Goal: Contribute content: Add original content to the website for others to see

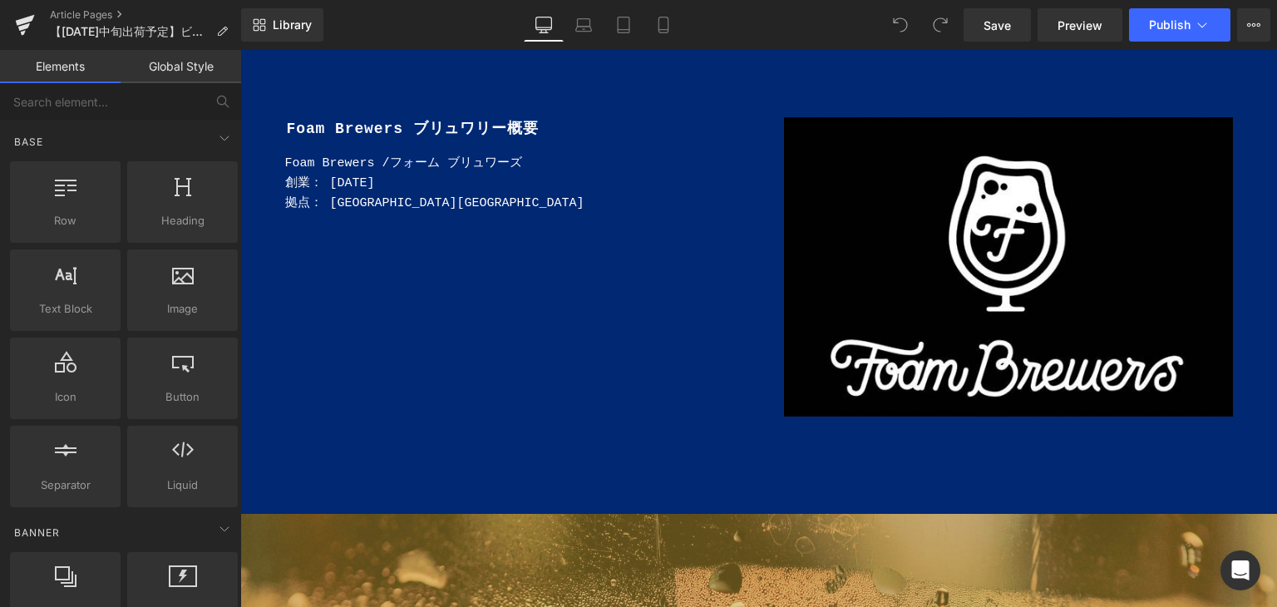
scroll to position [2079, 0]
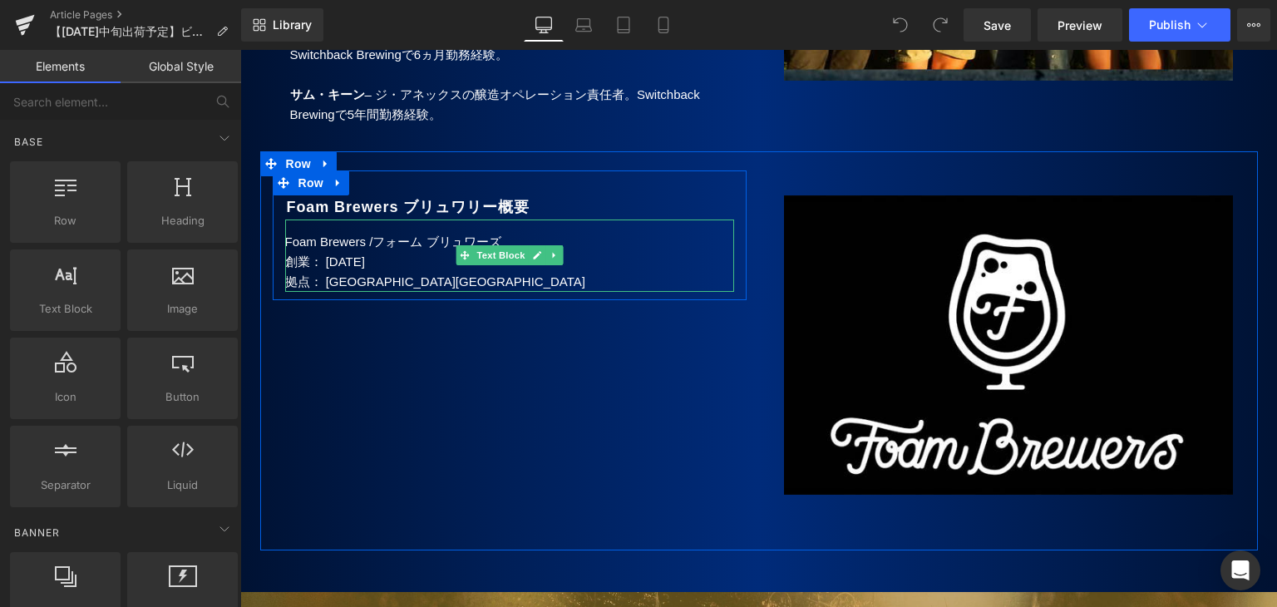
click at [352, 292] on p "拠点： [GEOGRAPHIC_DATA][GEOGRAPHIC_DATA]" at bounding box center [509, 282] width 449 height 20
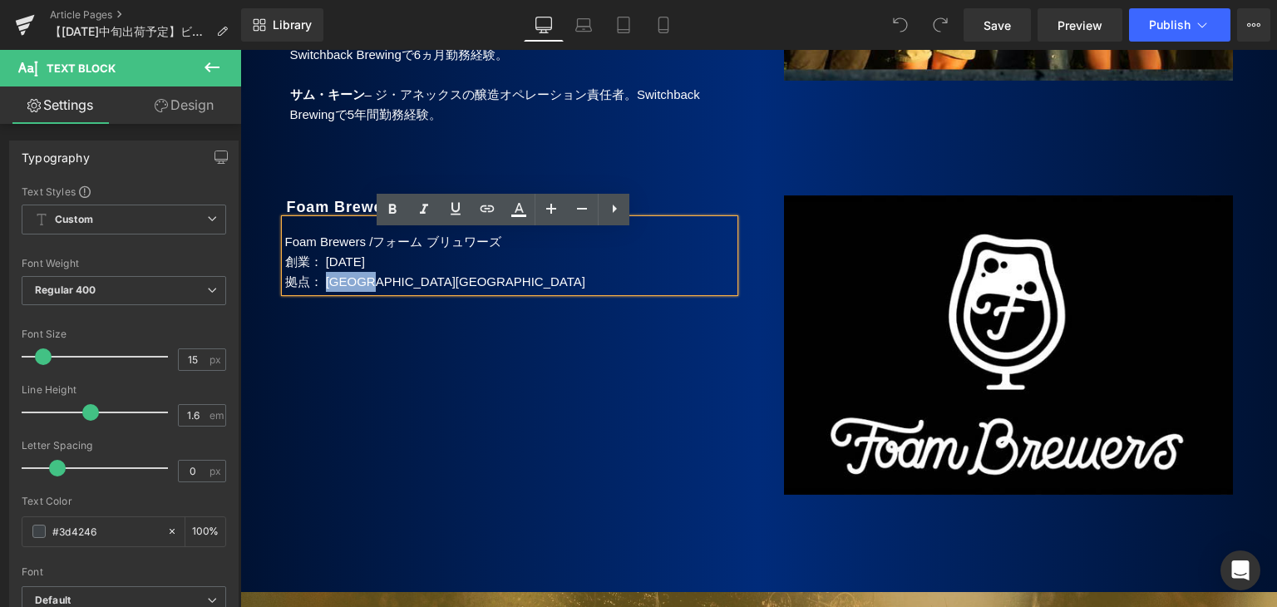
drag, startPoint x: 319, startPoint y: 294, endPoint x: 390, endPoint y: 294, distance: 70.7
click at [390, 292] on p "拠点： [GEOGRAPHIC_DATA][GEOGRAPHIC_DATA]" at bounding box center [509, 282] width 449 height 20
paste div
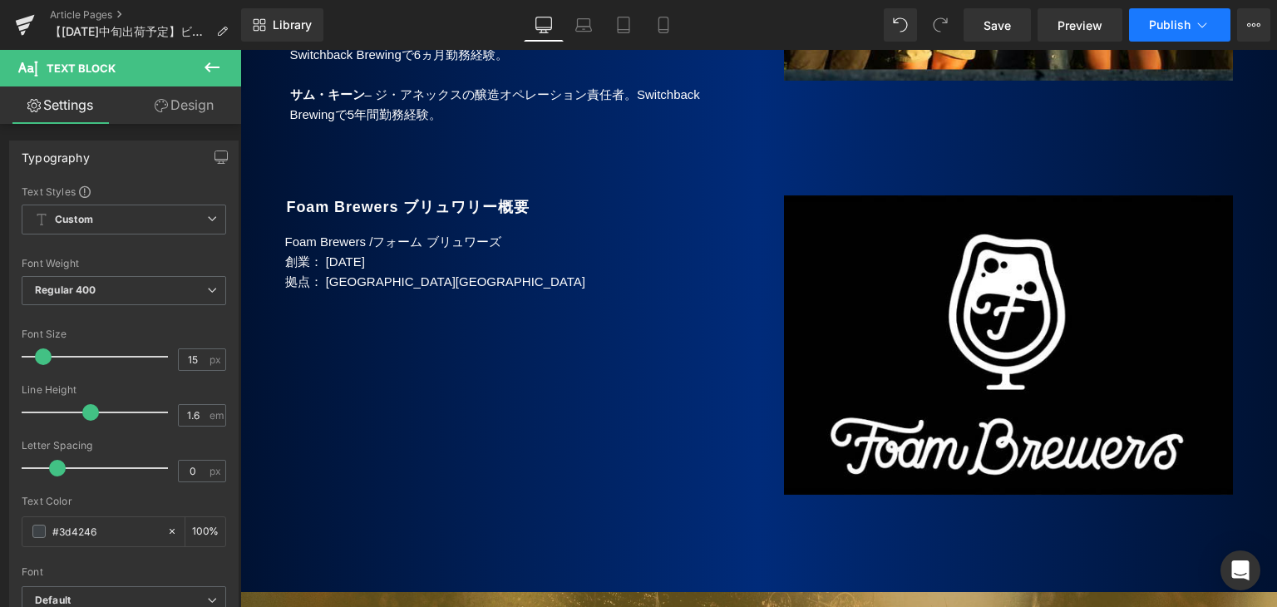
click at [1165, 27] on span "Publish" at bounding box center [1170, 24] width 42 height 13
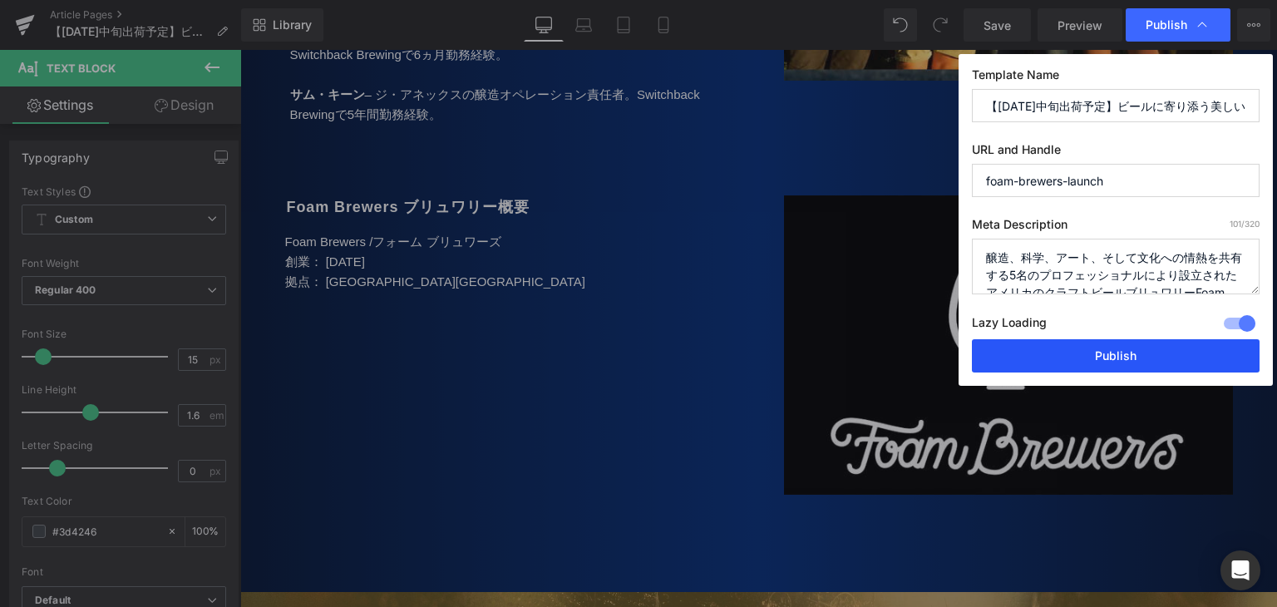
drag, startPoint x: 1089, startPoint y: 356, endPoint x: 810, endPoint y: 281, distance: 289.2
click at [1089, 356] on button "Publish" at bounding box center [1116, 355] width 288 height 33
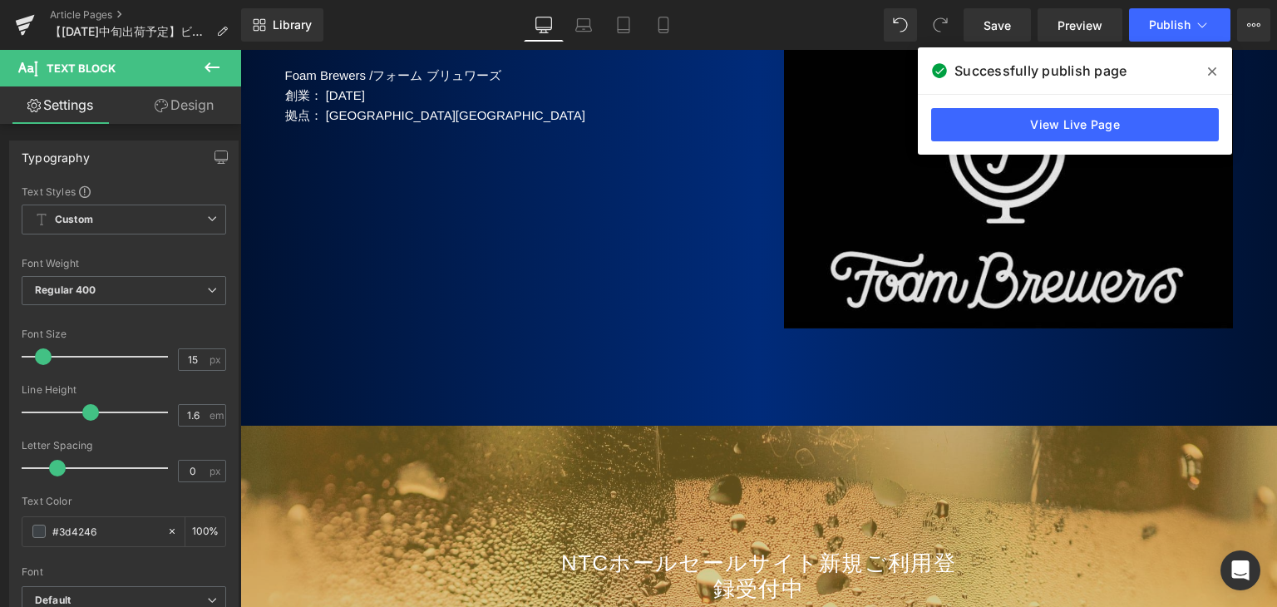
scroll to position [2079, 0]
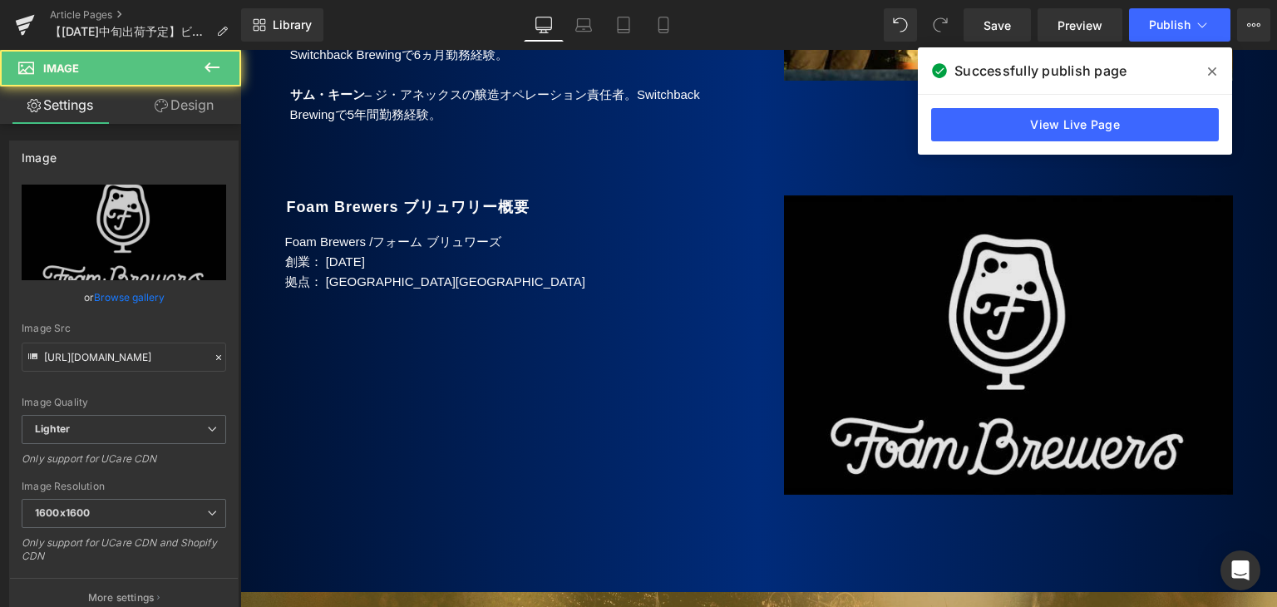
click at [979, 342] on img at bounding box center [1008, 351] width 449 height 313
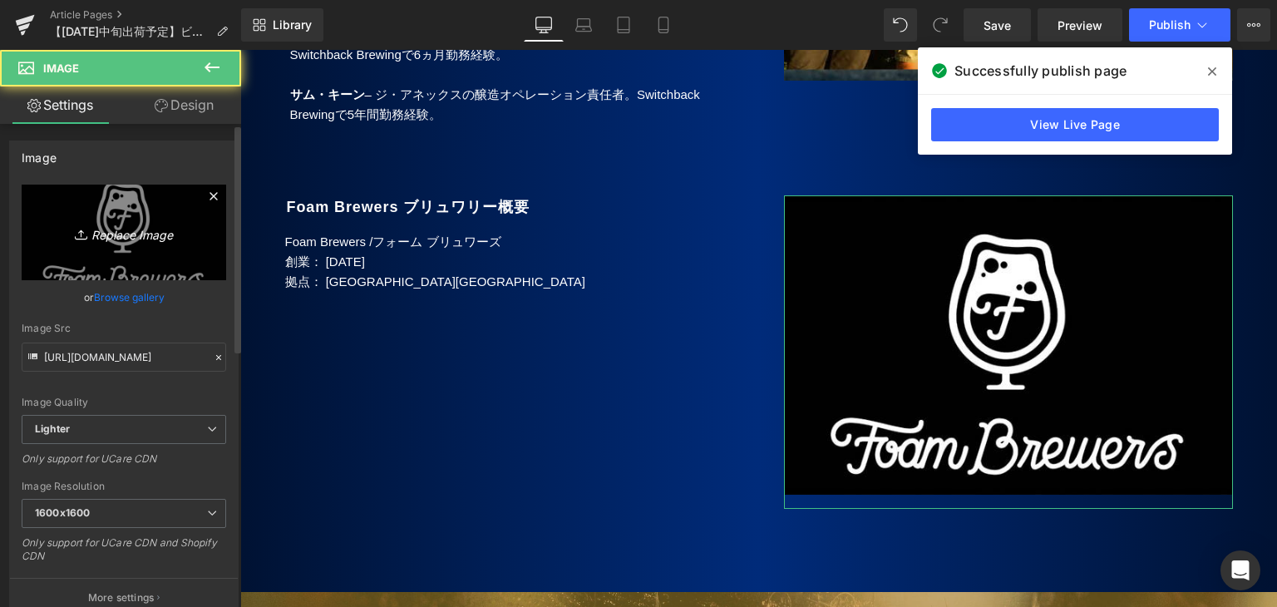
click at [113, 229] on icon "Replace Image" at bounding box center [123, 232] width 133 height 21
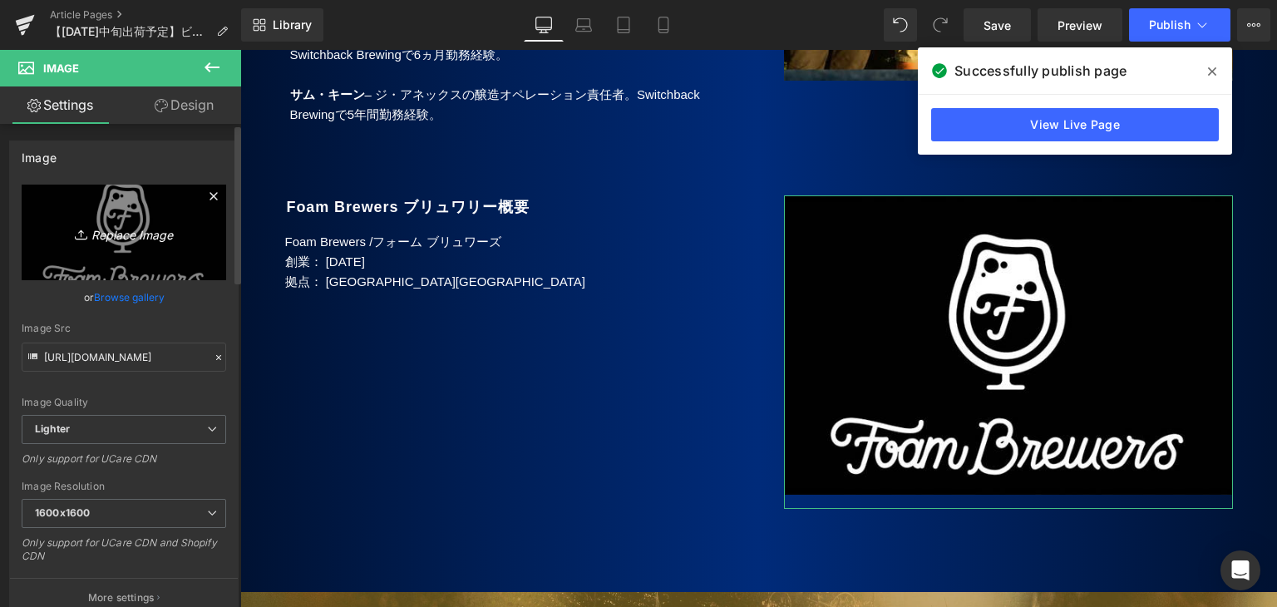
type input "C:\fakepath\Foam_22.jpg"
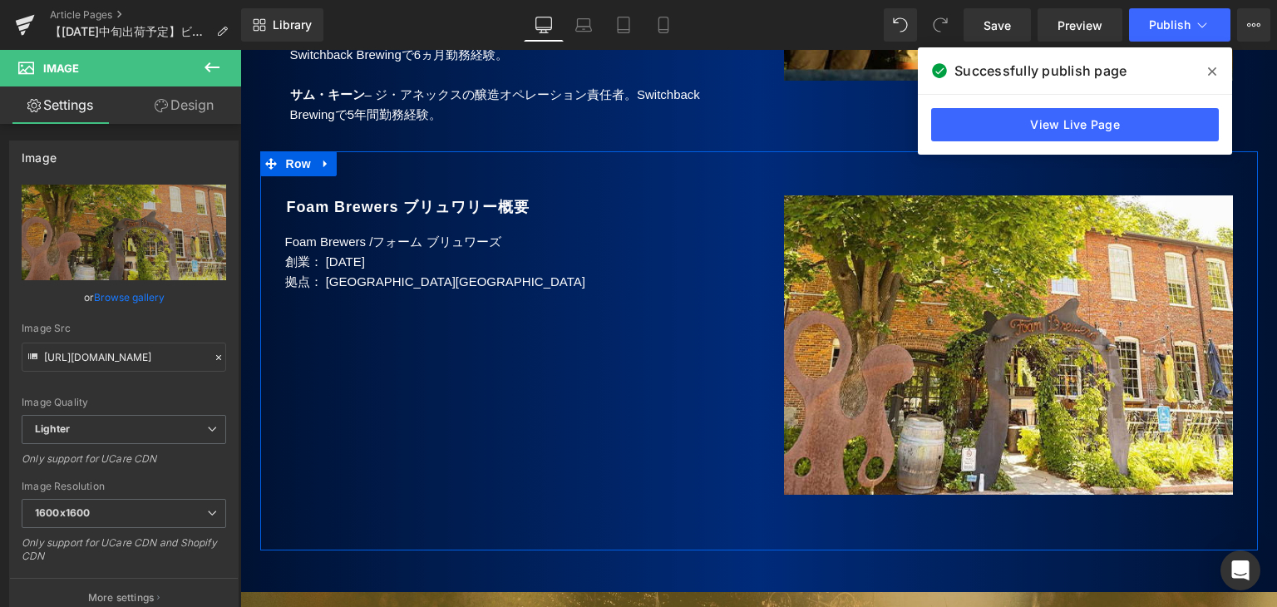
type input "[URL][DOMAIN_NAME]"
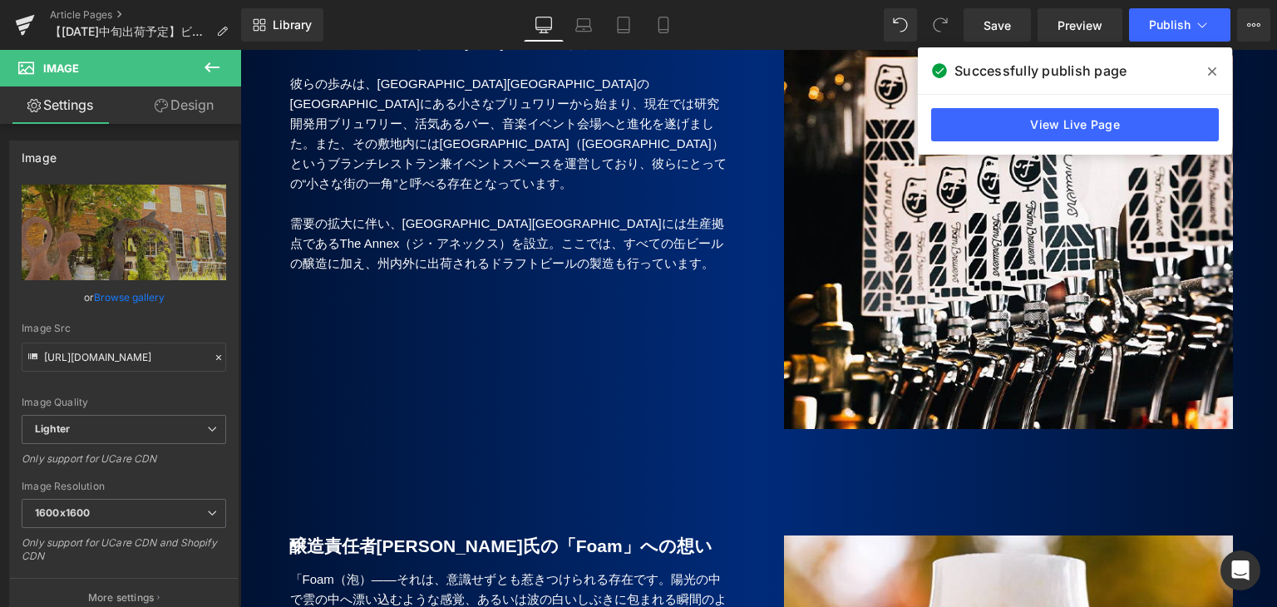
scroll to position [665, 0]
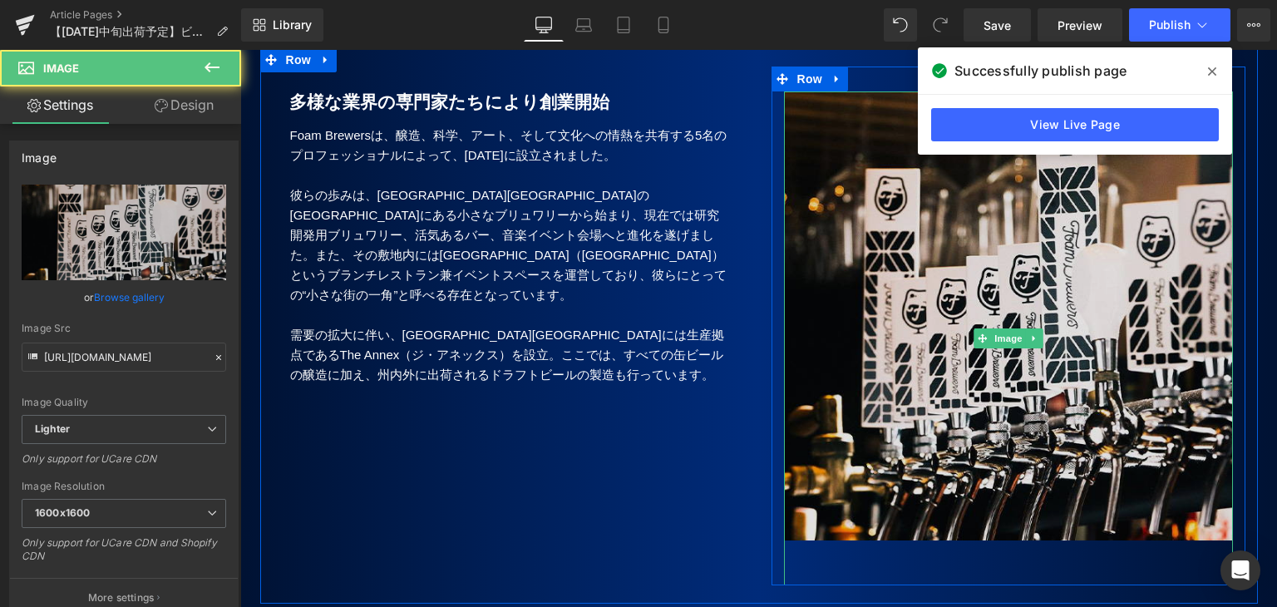
click at [978, 300] on img at bounding box center [1008, 338] width 449 height 494
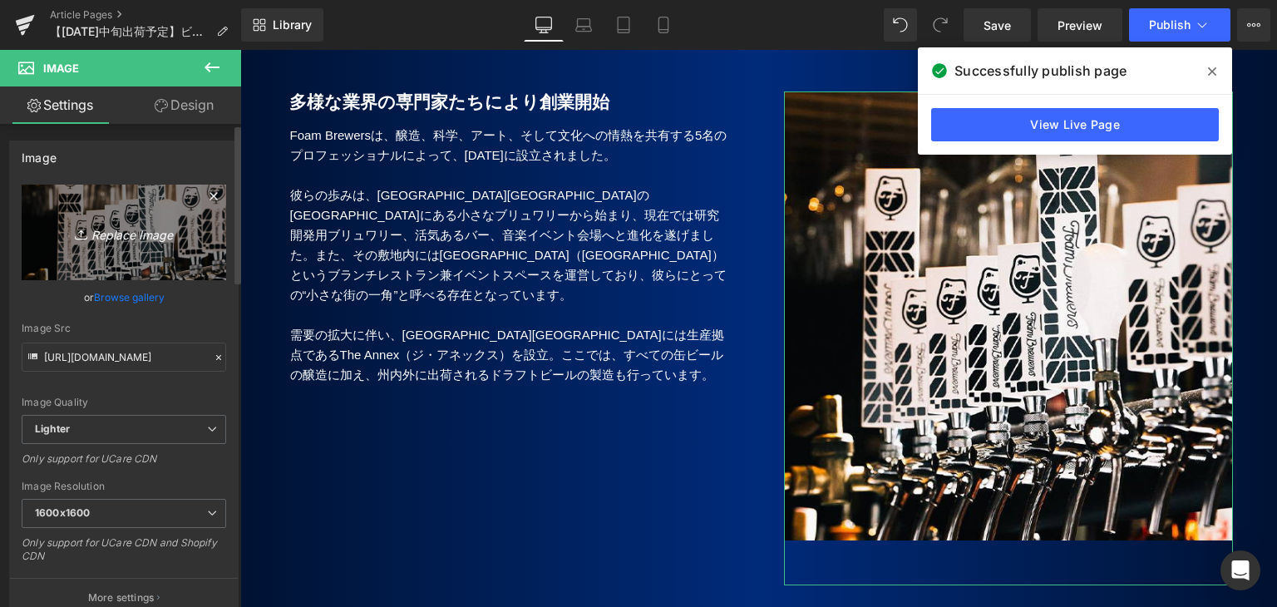
click at [134, 234] on icon "Replace Image" at bounding box center [123, 232] width 133 height 21
type input "C:\fakepath\Foam_22.jpg"
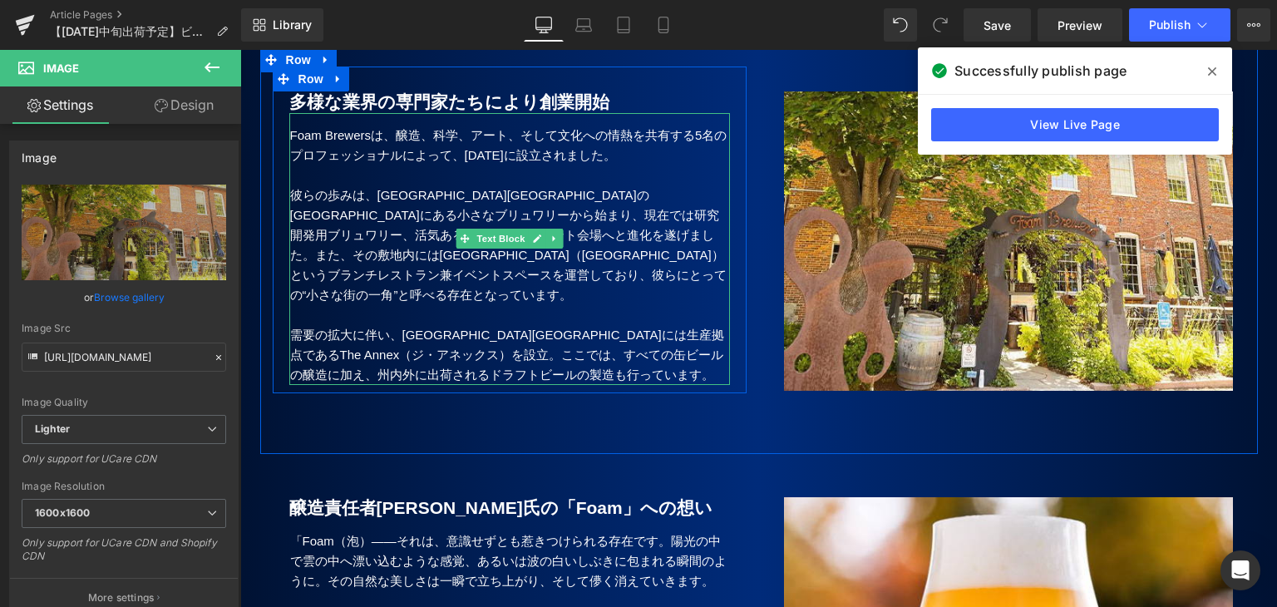
type input "[URL][DOMAIN_NAME]"
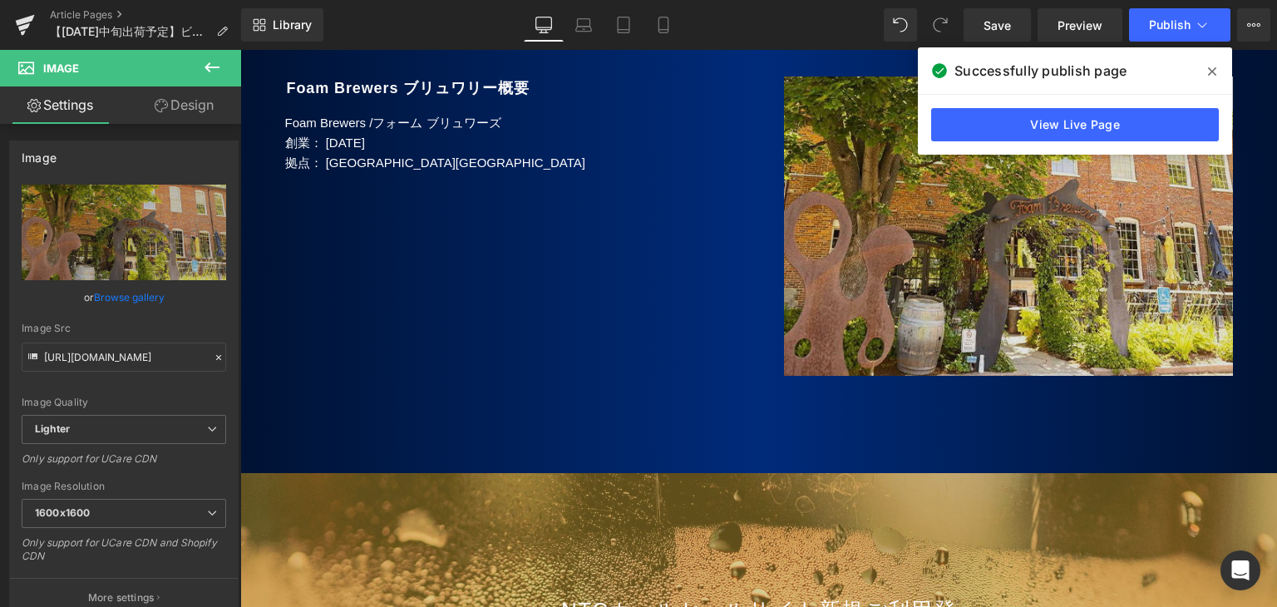
scroll to position [2079, 0]
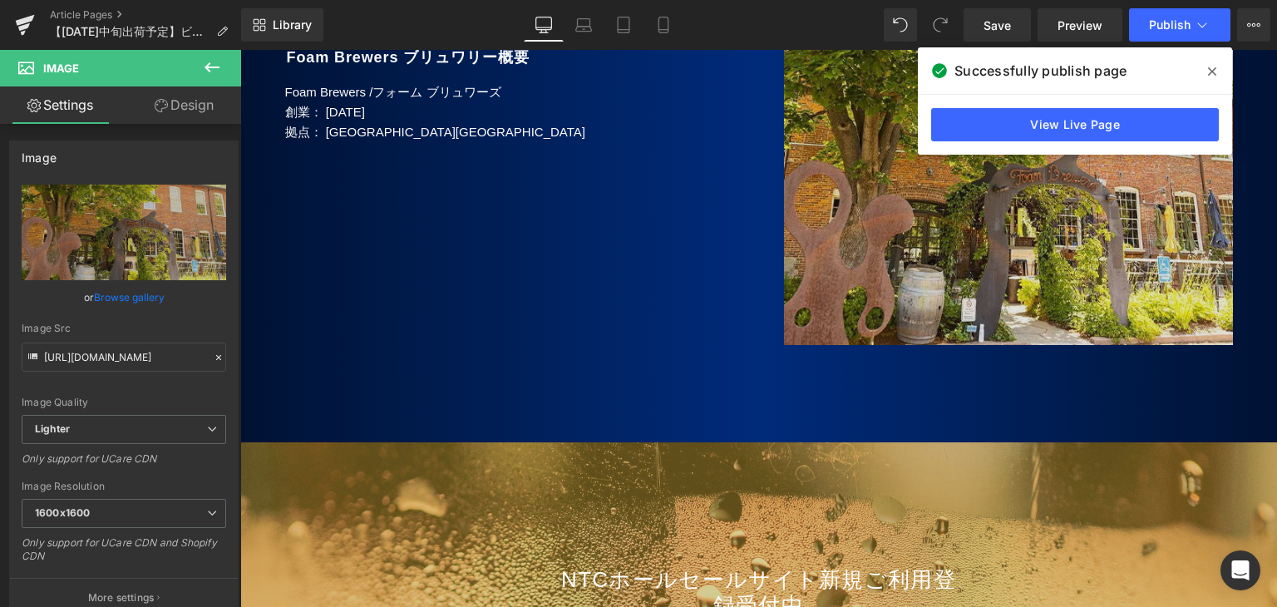
click at [1013, 230] on img at bounding box center [1008, 202] width 449 height 313
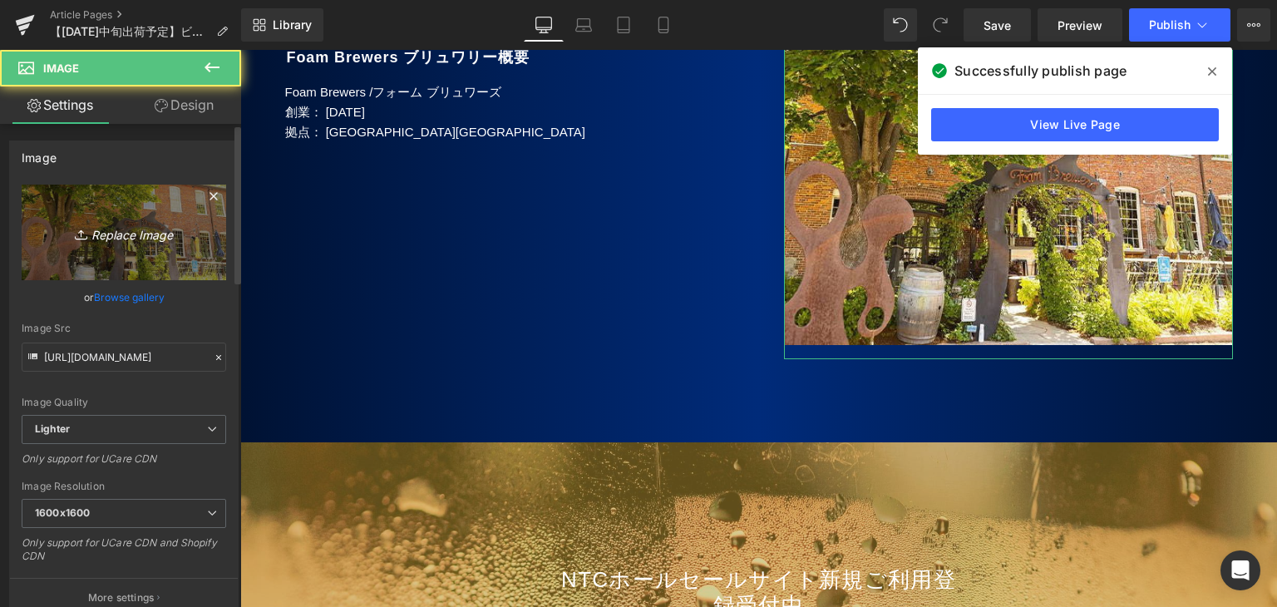
click at [131, 234] on icon "Replace Image" at bounding box center [123, 232] width 133 height 21
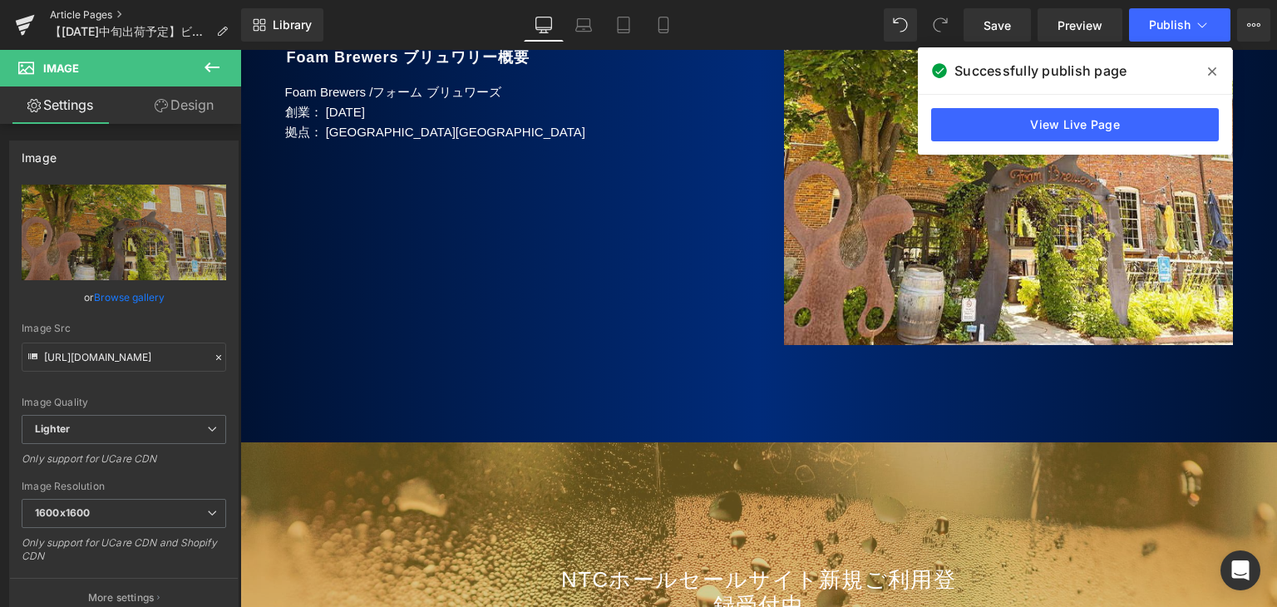
drag, startPoint x: 69, startPoint y: 17, endPoint x: 435, endPoint y: 39, distance: 366.5
click at [69, 17] on link "Article Pages" at bounding box center [145, 14] width 191 height 13
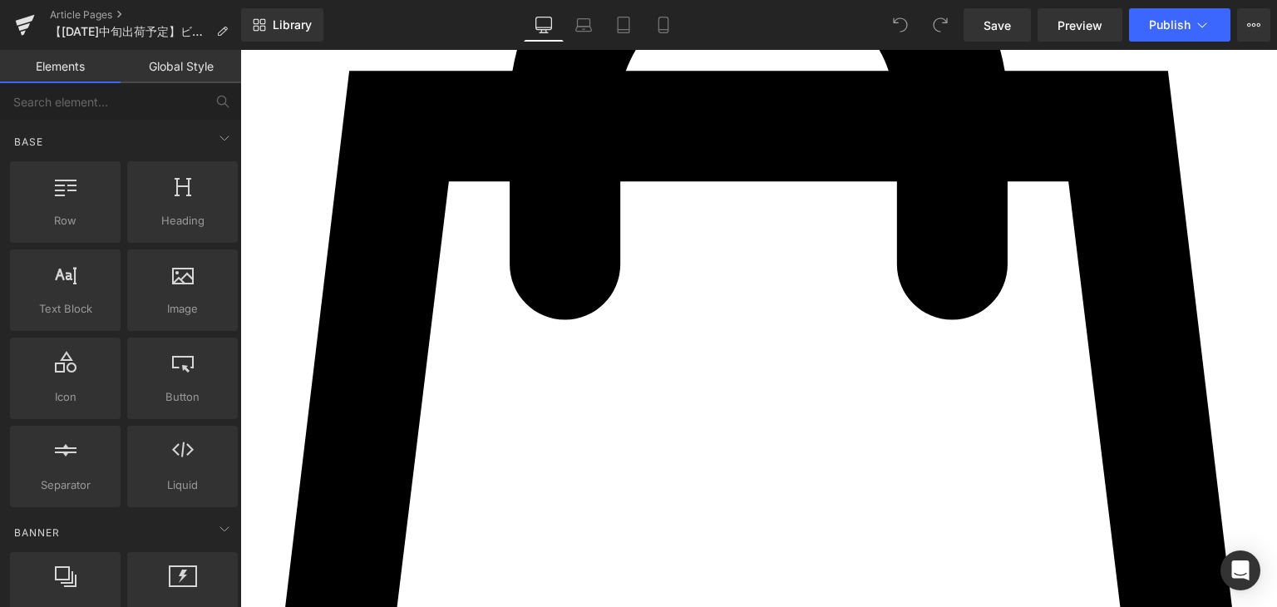
scroll to position [582, 0]
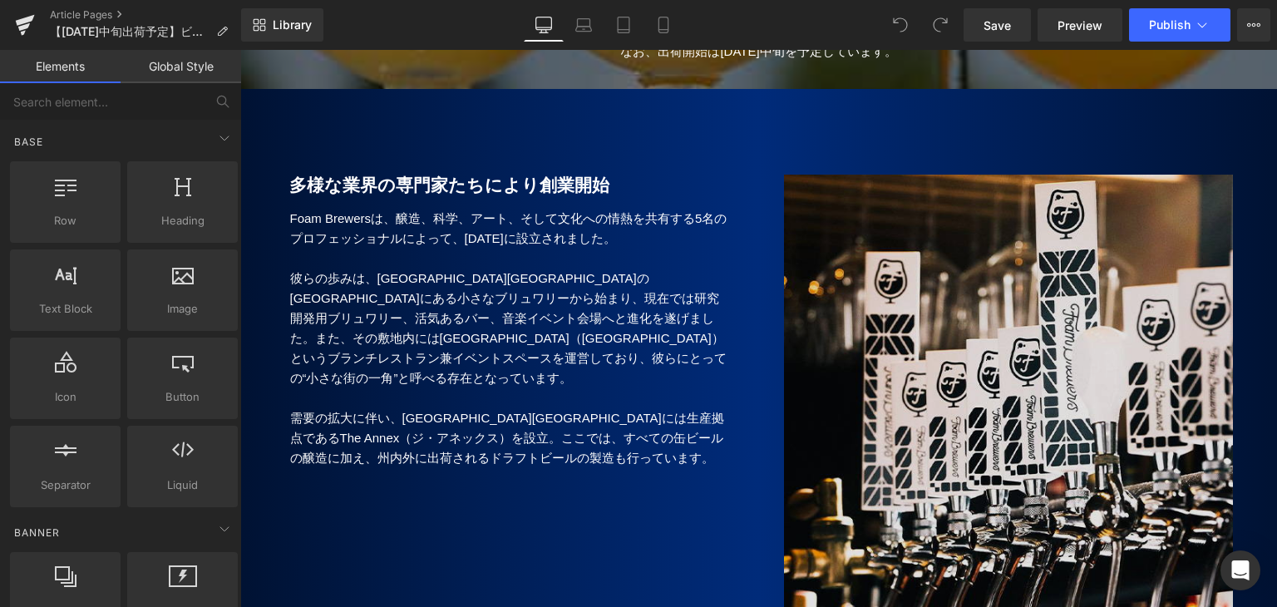
click at [921, 365] on img at bounding box center [1008, 422] width 449 height 494
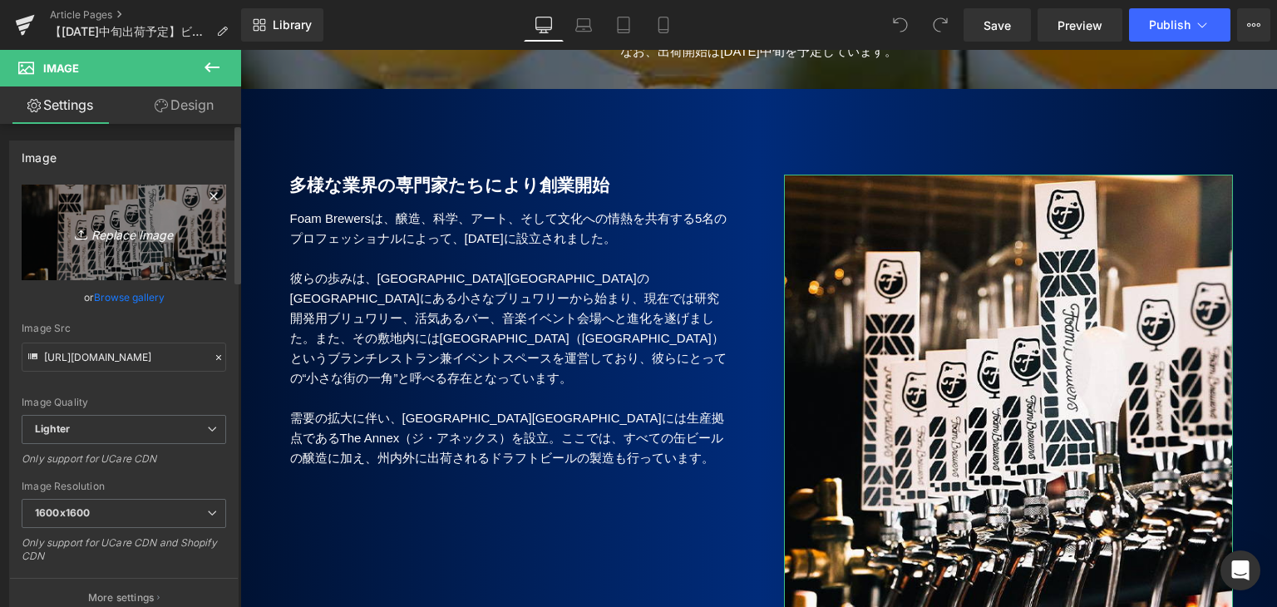
click at [126, 244] on link "Replace Image" at bounding box center [124, 233] width 205 height 96
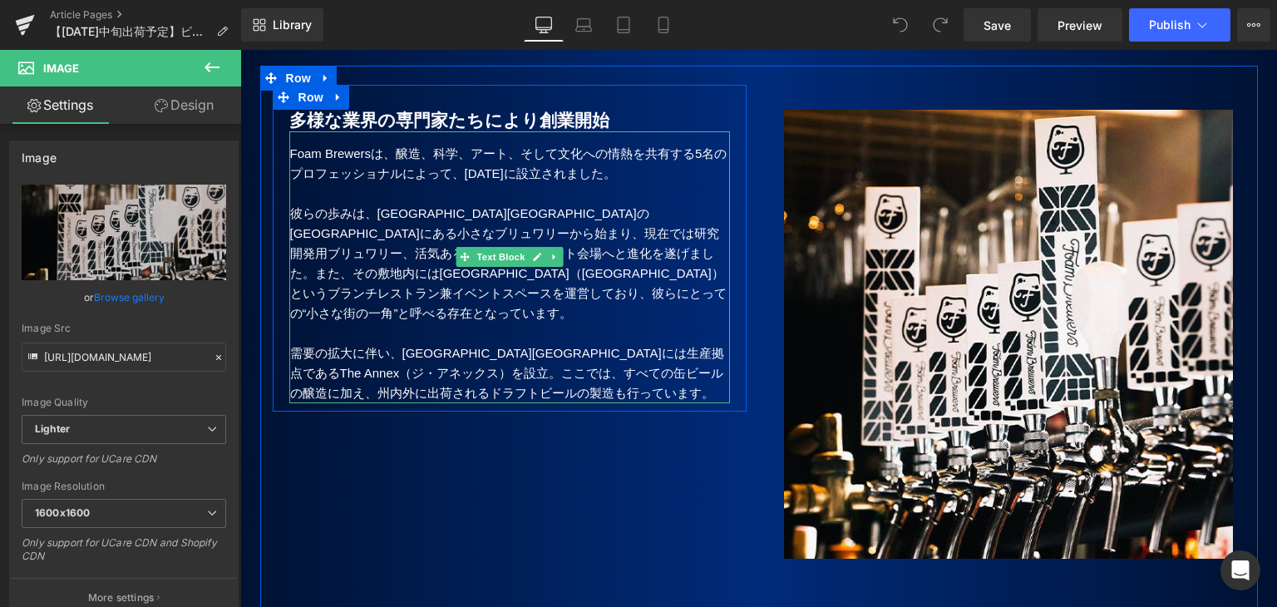
scroll to position [665, 0]
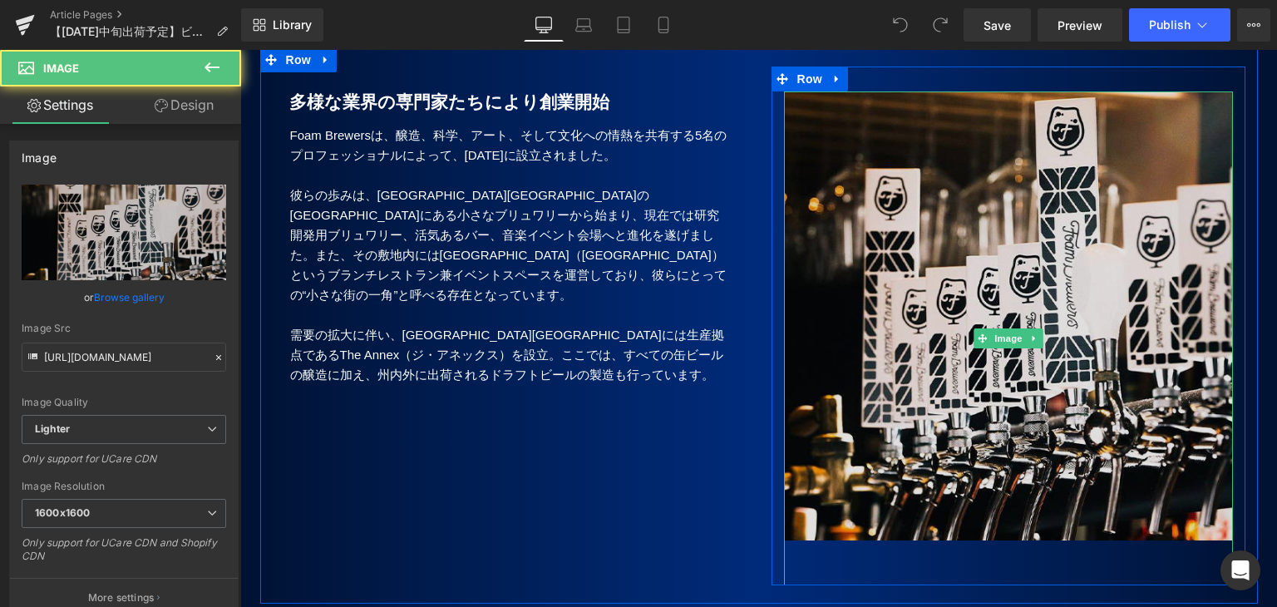
click at [928, 277] on img at bounding box center [1008, 338] width 449 height 494
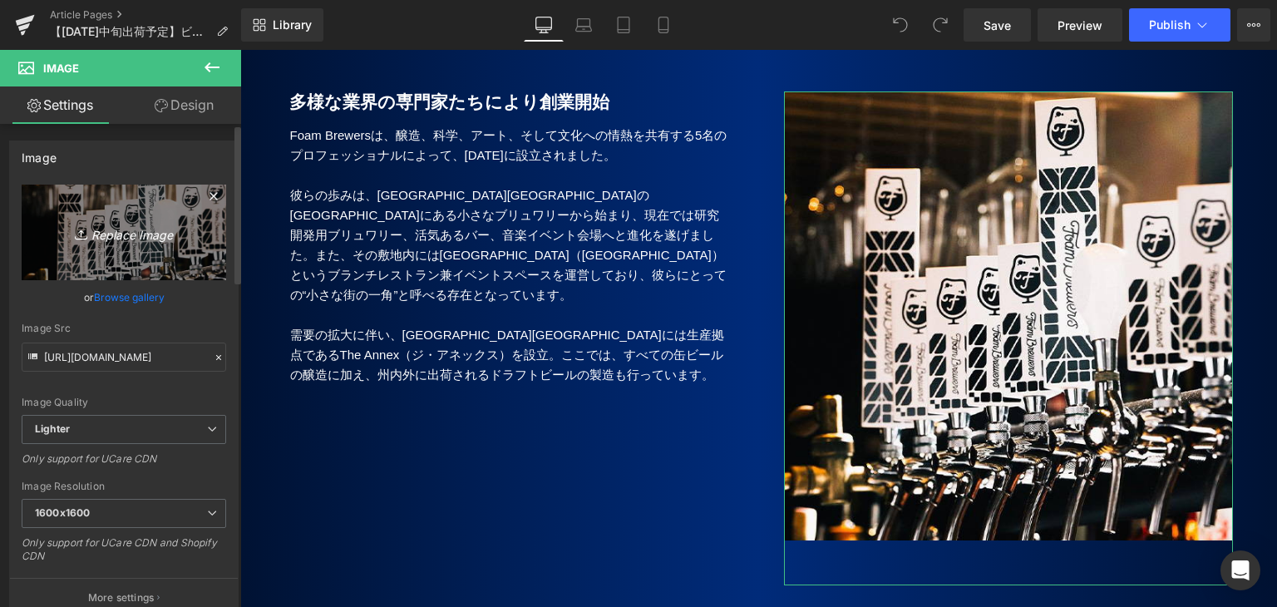
click at [121, 235] on icon "Replace Image" at bounding box center [123, 232] width 133 height 21
type input "C:\fakepath\Foam_7.jpg"
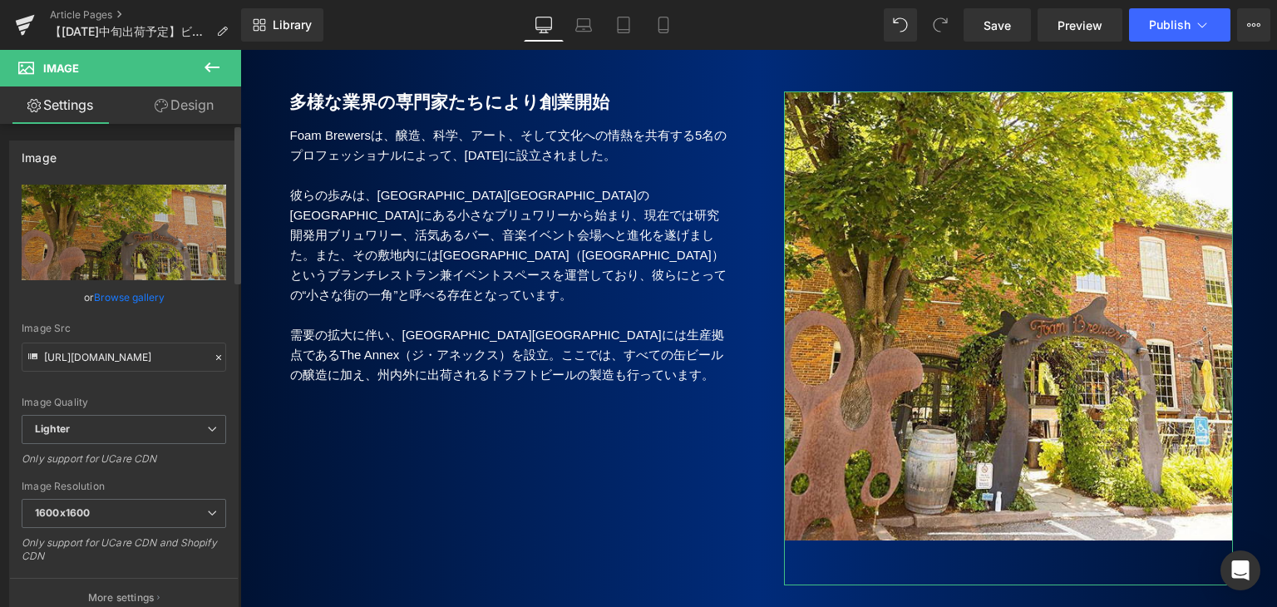
type input "https://ucarecdn.com/3f129491-2021-4f93-b1cd-035b8afe4c25/-/format/auto/-/previ…"
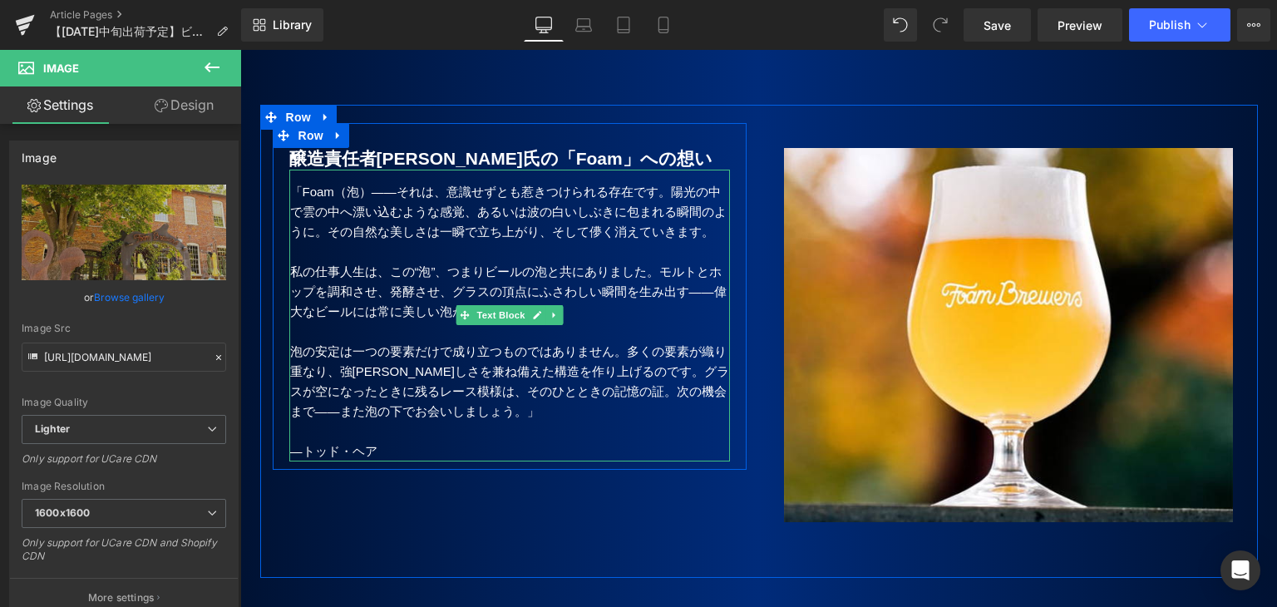
scroll to position [1247, 0]
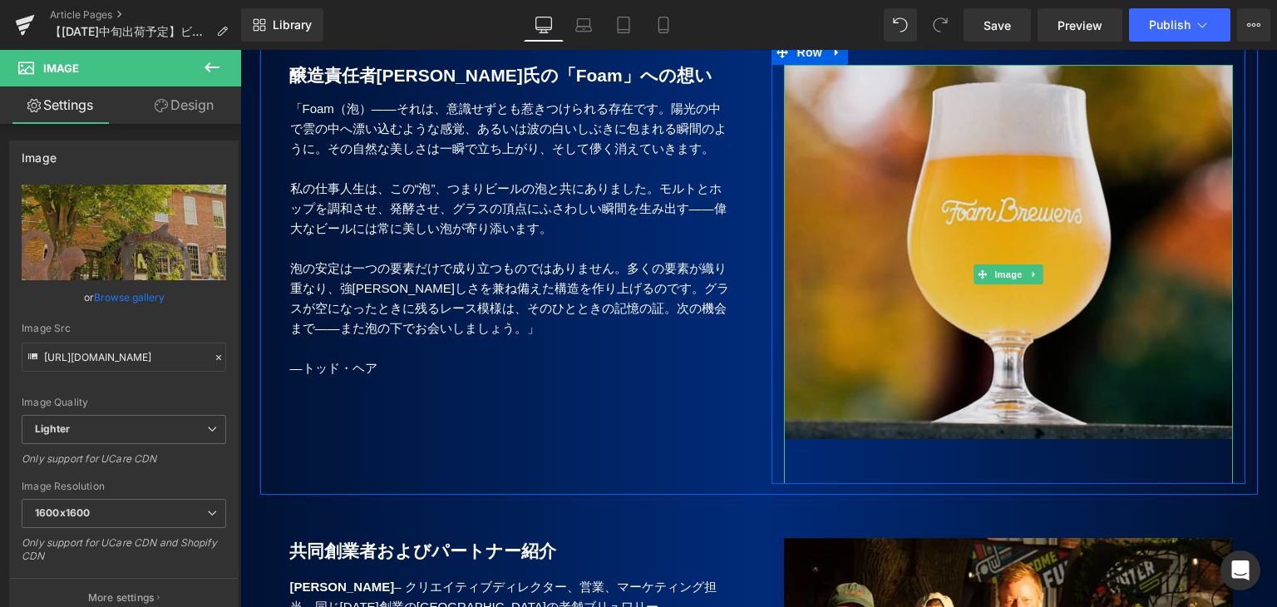
drag, startPoint x: 872, startPoint y: 349, endPoint x: 829, endPoint y: 342, distance: 43.9
click at [874, 349] on img at bounding box center [1008, 274] width 449 height 419
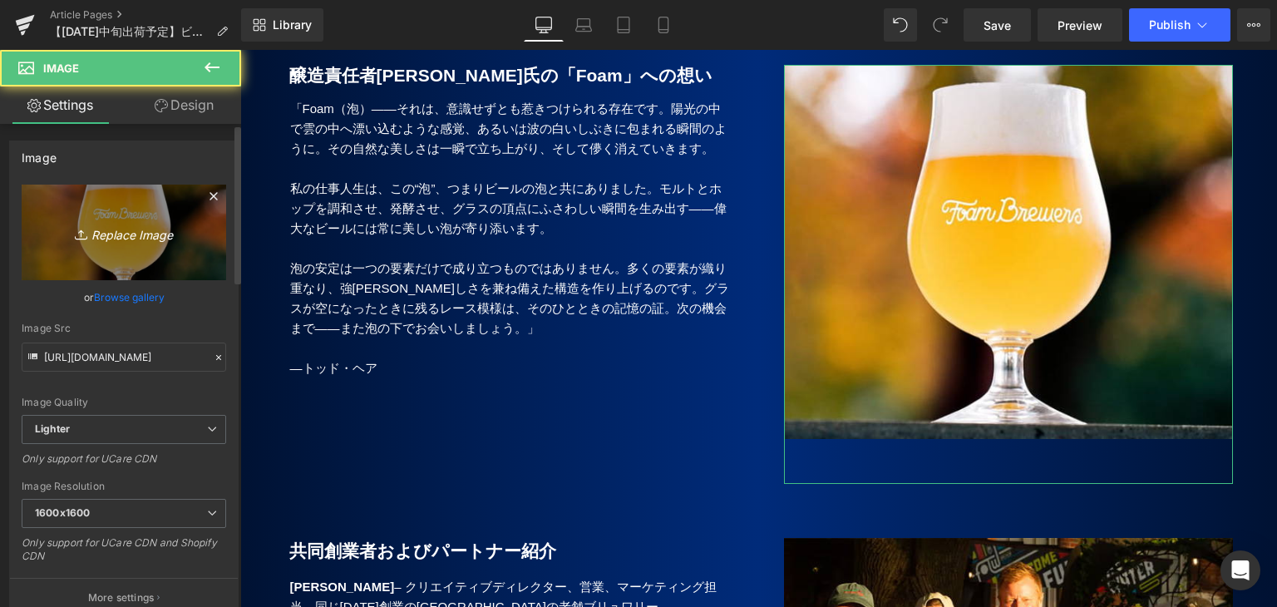
click at [113, 233] on icon "Replace Image" at bounding box center [123, 232] width 133 height 21
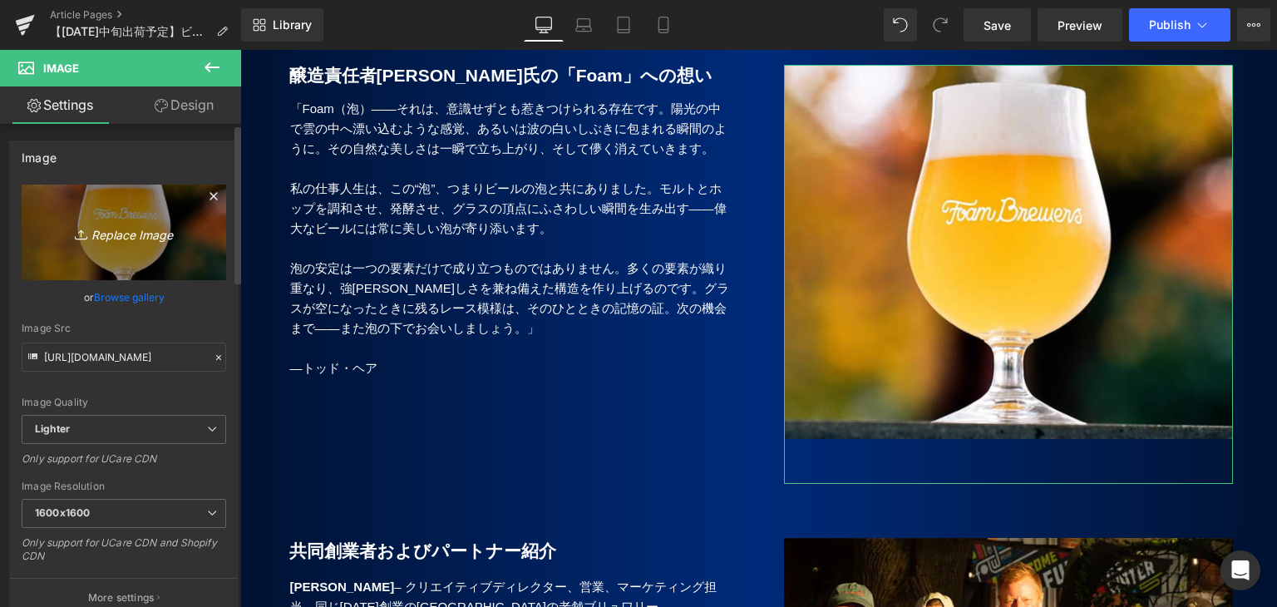
type input "C:\fakepath\Foam_20.jpg"
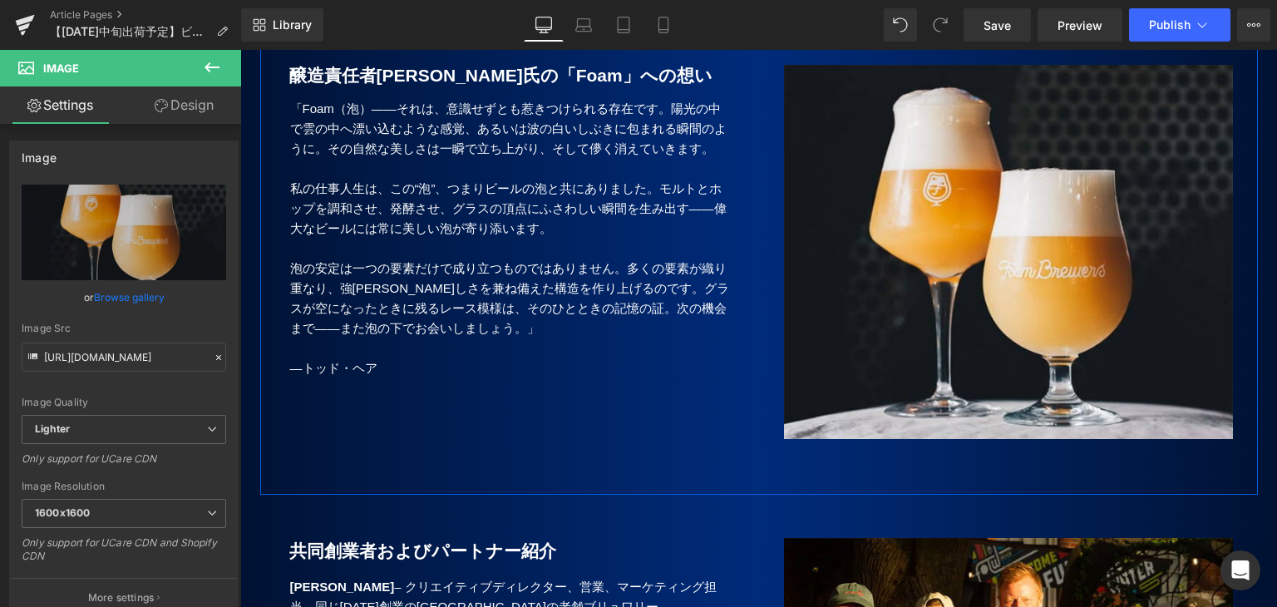
type input "https://ucarecdn.com/5cc8e617-7e1d-4ac0-81e3-5ffde8e528d6/-/format/auto/-/previ…"
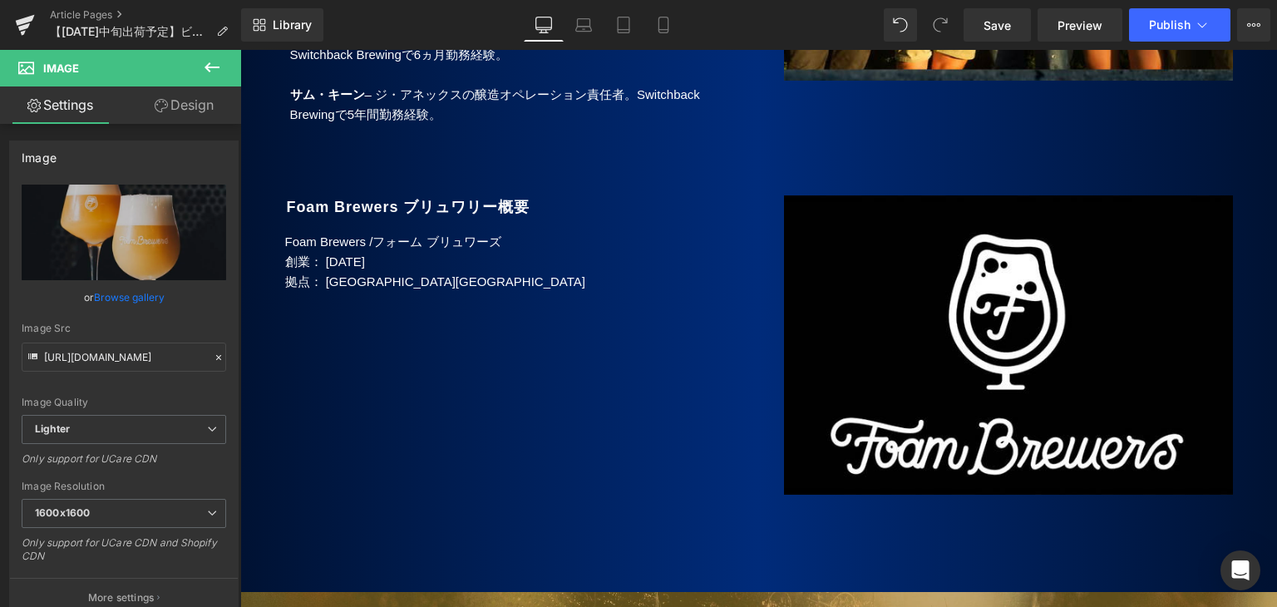
scroll to position [2162, 0]
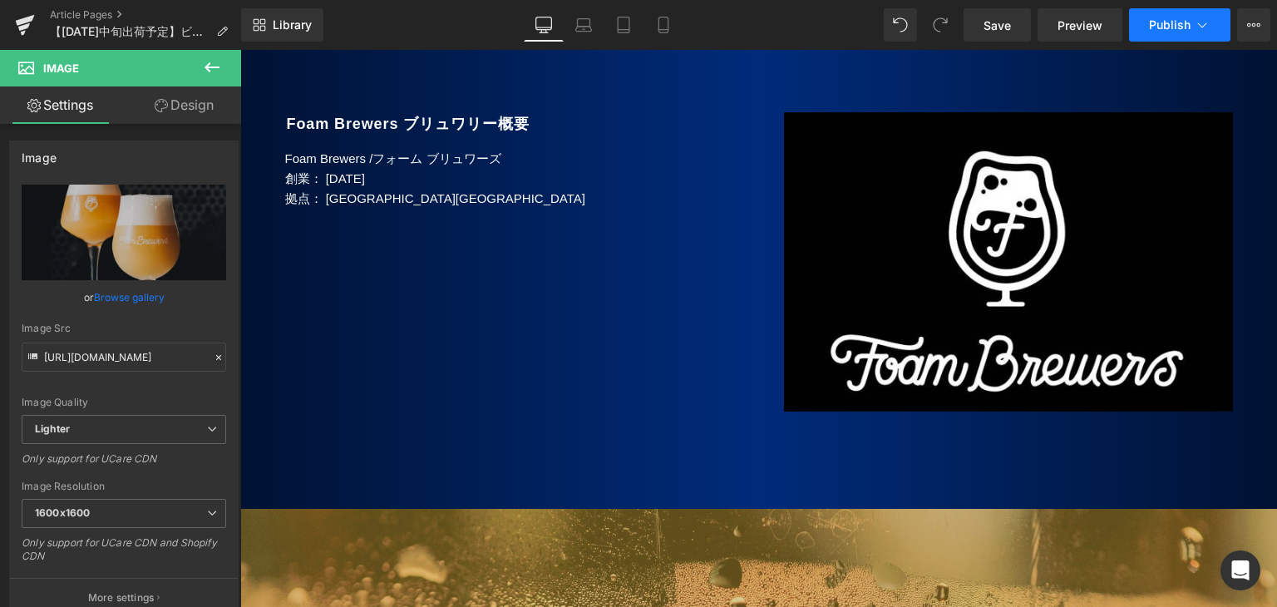
click at [1175, 24] on span "Publish" at bounding box center [1170, 24] width 42 height 13
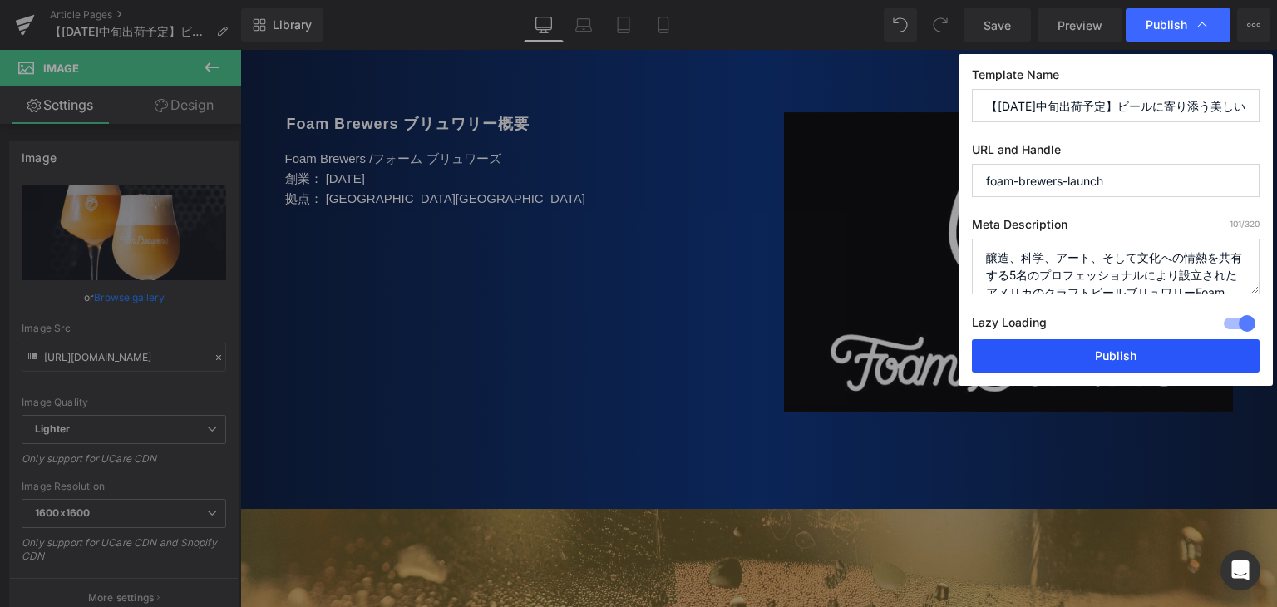
drag, startPoint x: 1057, startPoint y: 351, endPoint x: 493, endPoint y: 36, distance: 645.8
click at [1057, 351] on button "Publish" at bounding box center [1116, 355] width 288 height 33
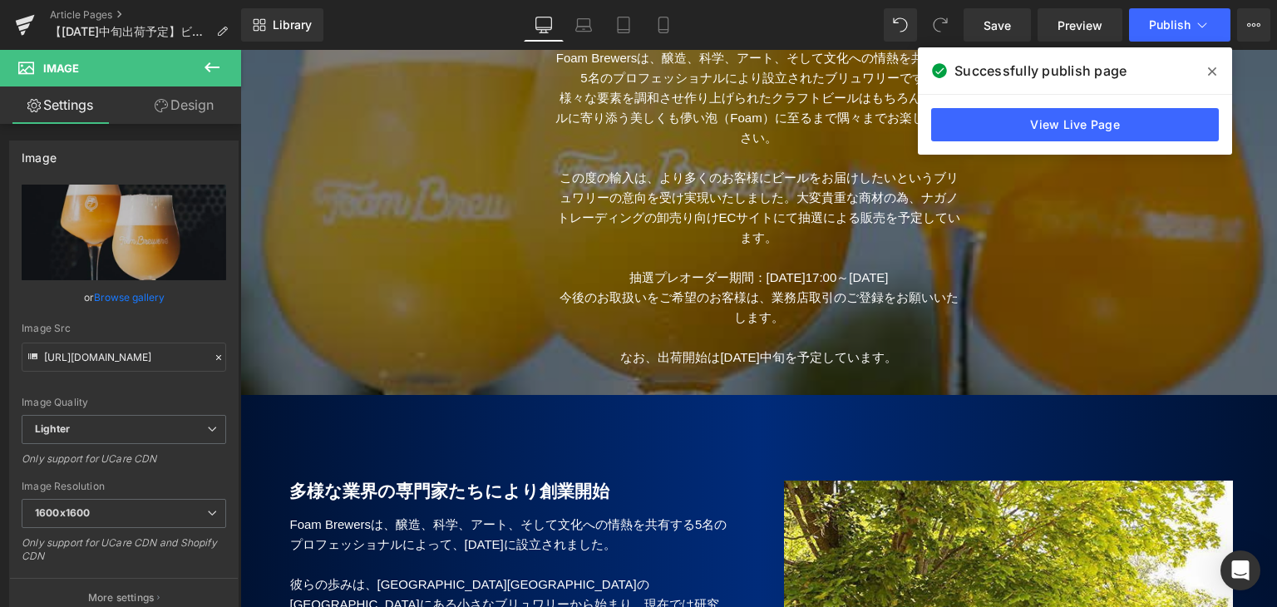
scroll to position [249, 0]
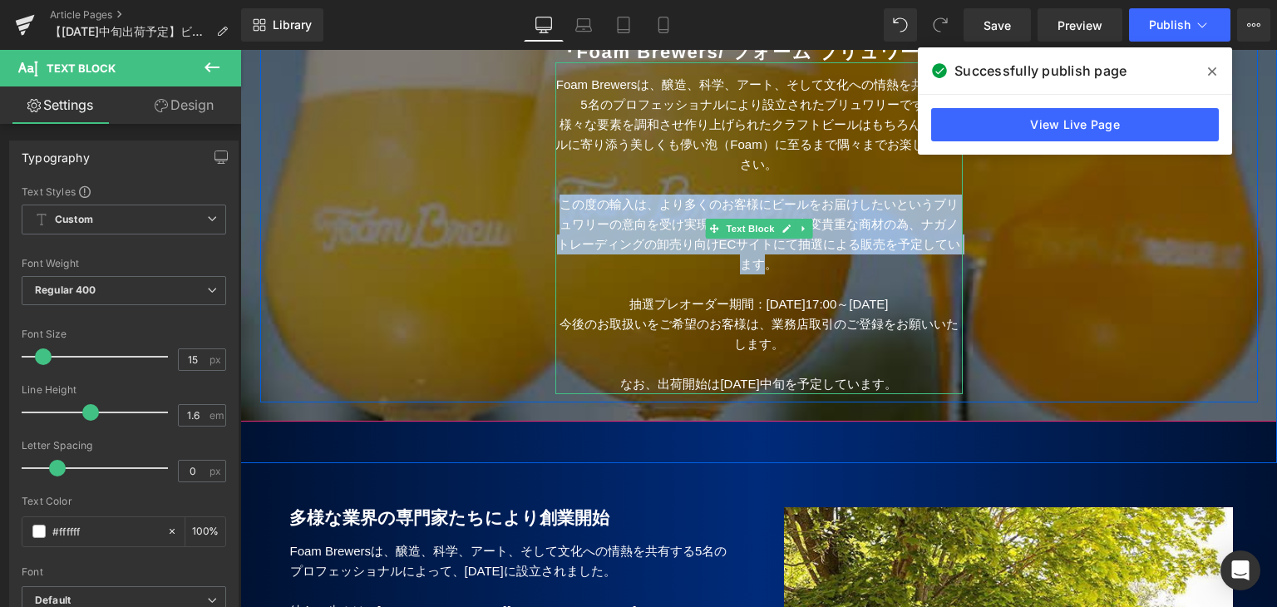
drag, startPoint x: 555, startPoint y: 219, endPoint x: 765, endPoint y: 283, distance: 219.9
click at [765, 274] on p "この度の輸入は、より多くのお客様にビールをお届けしたいというブリュワリーの意向を受け実現いたしました。大変貴重な商材の為、ナガノトレーディングの卸売り向けEC…" at bounding box center [758, 235] width 407 height 80
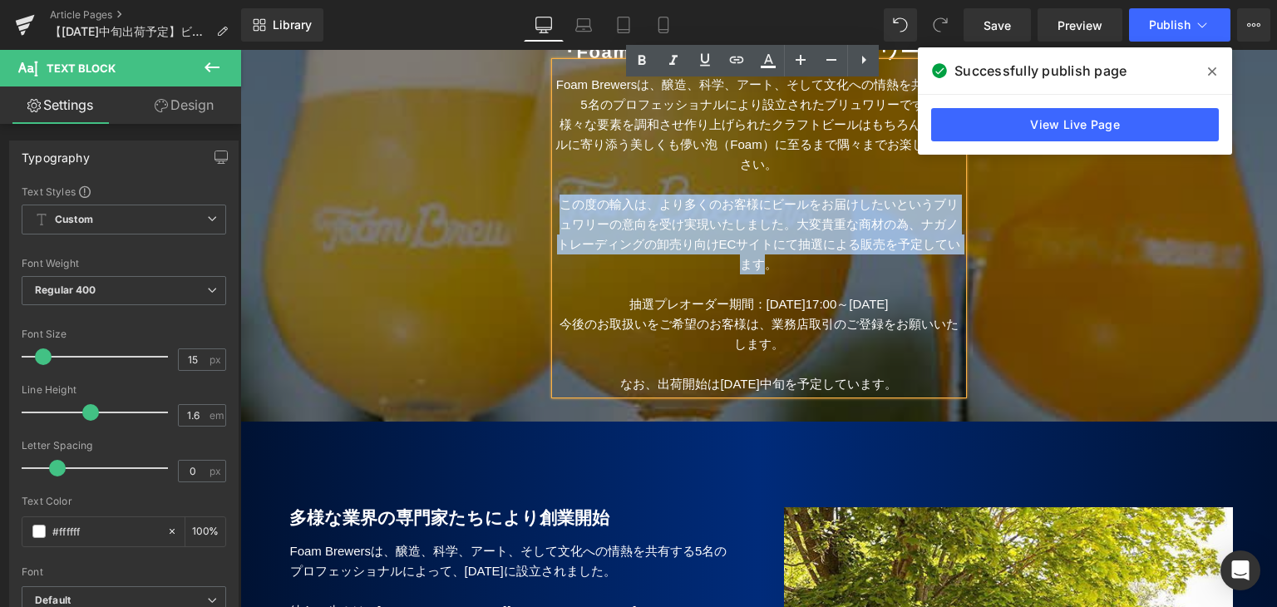
copy p "この度の輸入は、より多くのお客様にビールをお届けしたいというブリュワリーの意向を受け実現いたしました。大変貴重な商材の為、ナガノトレーディングの卸売り向けEC…"
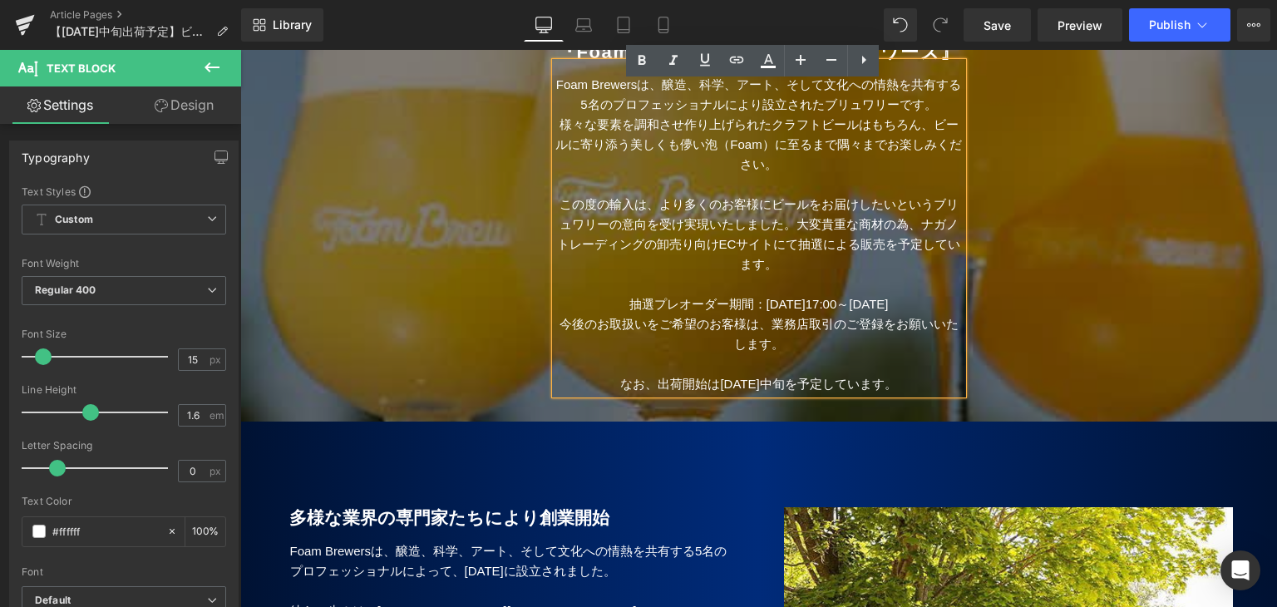
click at [389, 340] on div "【2025年9月中旬出荷予定】 ビールに寄り添う美しい泡が物語る 様々な要素が調和した奥深い味わい 『Foam Brewers / フォーム ブリュワーズ 』…" at bounding box center [759, 182] width 998 height 439
